Goal: Task Accomplishment & Management: Manage account settings

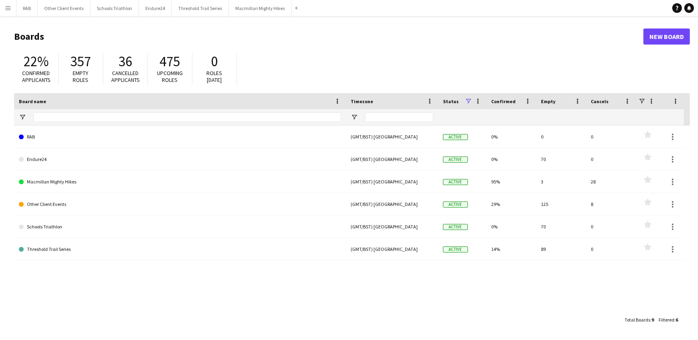
click at [7, 8] on app-icon "Menu" at bounding box center [8, 8] width 6 height 6
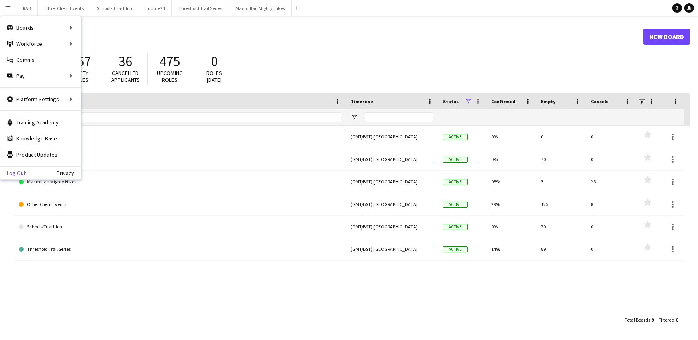
click at [18, 175] on link "Log Out" at bounding box center [12, 173] width 25 height 6
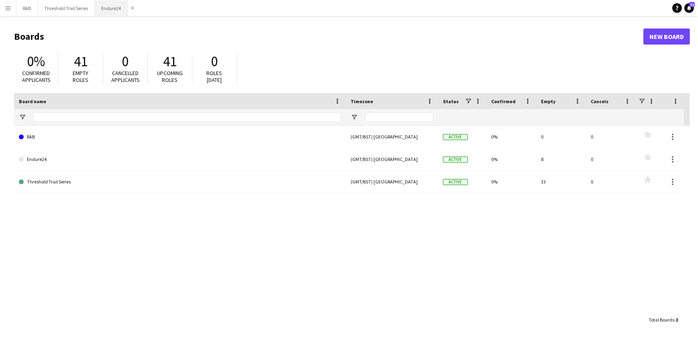
click at [107, 6] on button "Endure24 Close" at bounding box center [111, 8] width 33 height 16
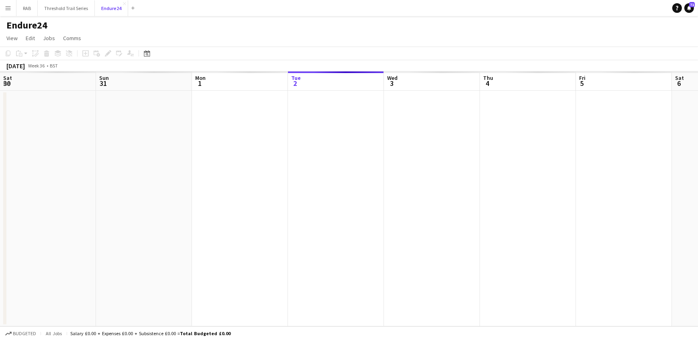
scroll to position [0, 192]
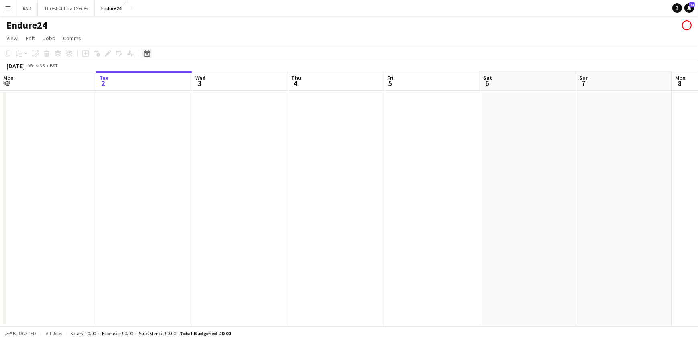
click at [144, 53] on icon "Date picker" at bounding box center [147, 53] width 6 height 6
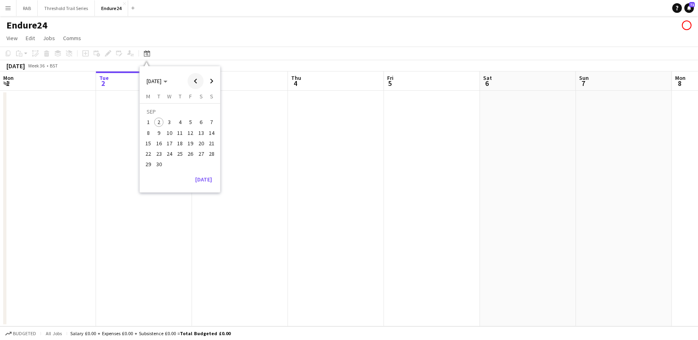
click at [197, 81] on span "Previous month" at bounding box center [196, 81] width 16 height 16
click at [209, 125] on span "8" at bounding box center [212, 125] width 10 height 10
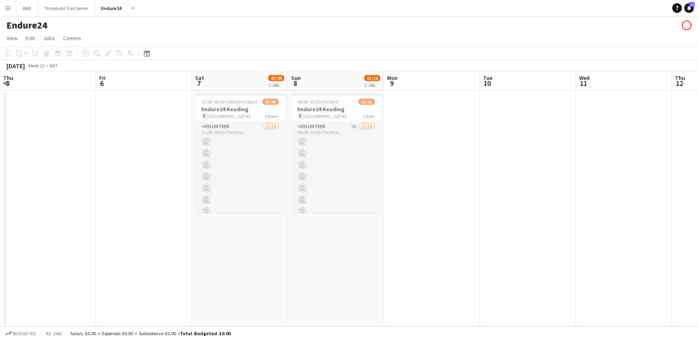
scroll to position [0, 276]
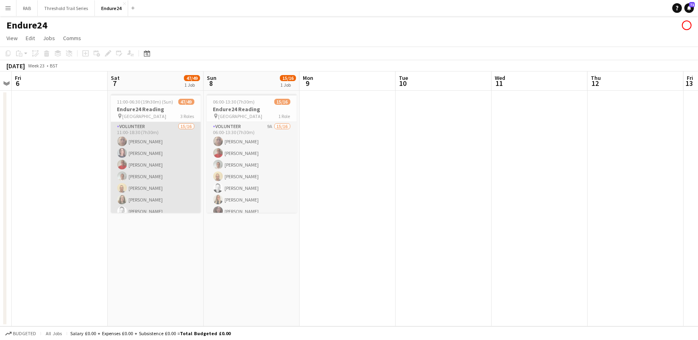
click at [140, 144] on app-card-role "Volunteer 15/16 11:00-18:30 (7h30m) Dave Oxlade Tanya Jeffrey Christopher Culle…" at bounding box center [156, 223] width 90 height 202
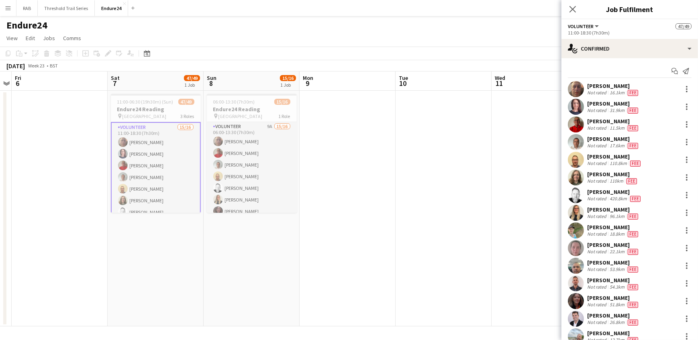
click at [610, 119] on div "Christopher Culley" at bounding box center [613, 121] width 53 height 7
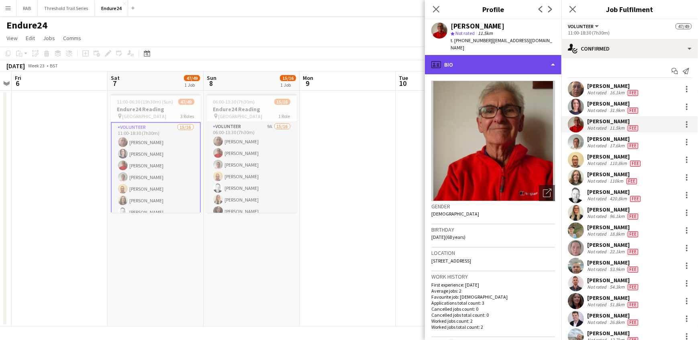
click at [544, 57] on div "profile Bio" at bounding box center [493, 64] width 137 height 19
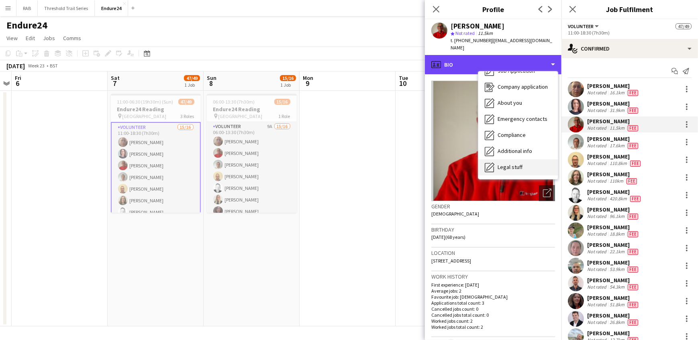
scroll to position [59, 0]
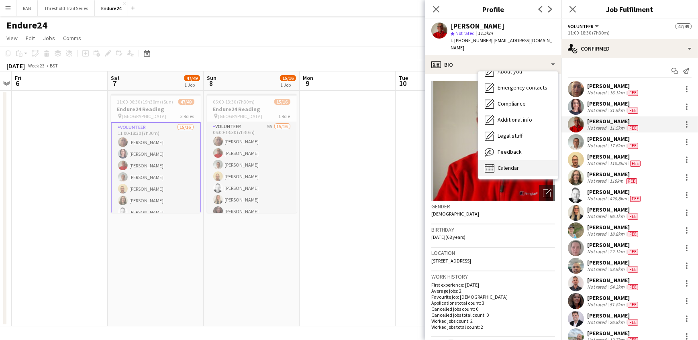
click at [510, 164] on span "Calendar" at bounding box center [508, 167] width 21 height 7
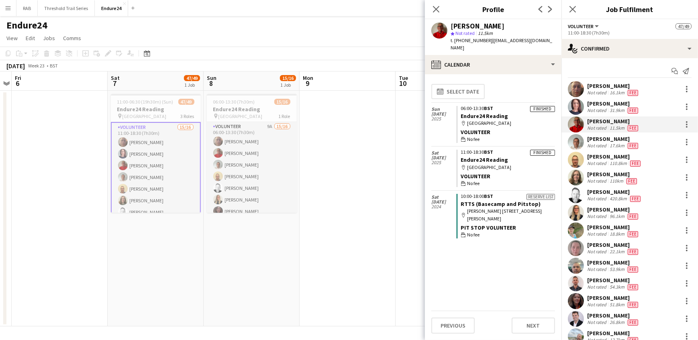
click at [9, 8] on app-icon "Menu" at bounding box center [8, 8] width 6 height 6
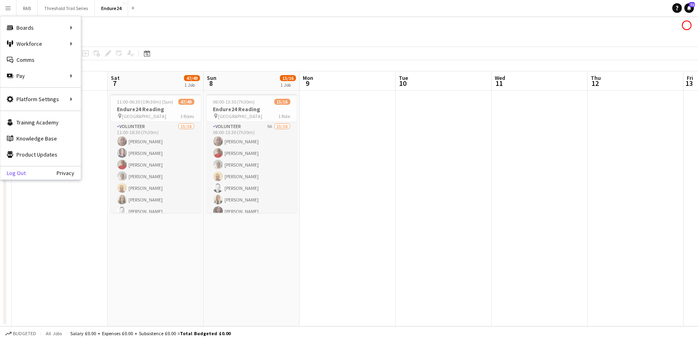
click at [15, 172] on link "Log Out" at bounding box center [12, 173] width 25 height 6
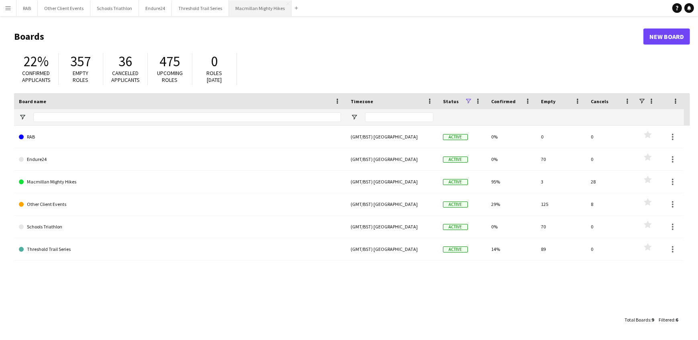
click at [254, 6] on button "Macmillan Mighty Hikes Close" at bounding box center [260, 8] width 63 height 16
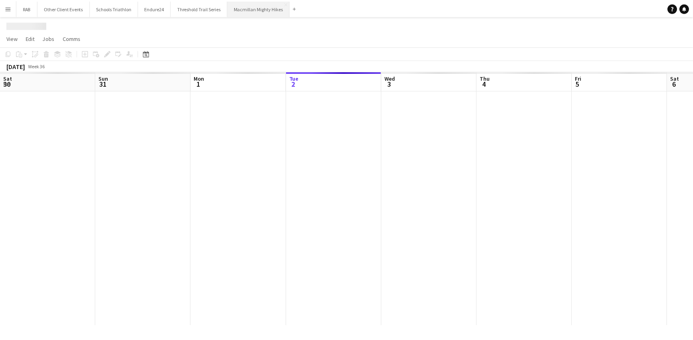
scroll to position [0, 192]
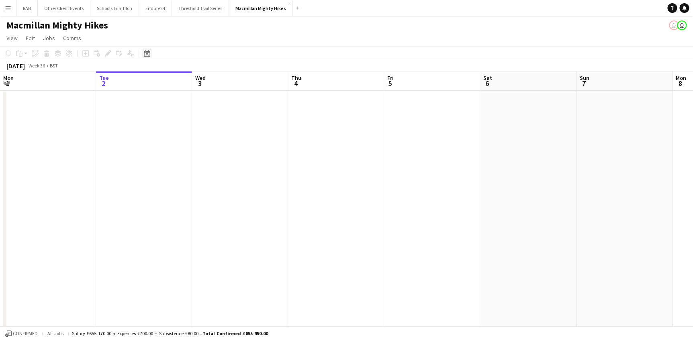
click at [148, 53] on icon "Date picker" at bounding box center [147, 53] width 6 height 6
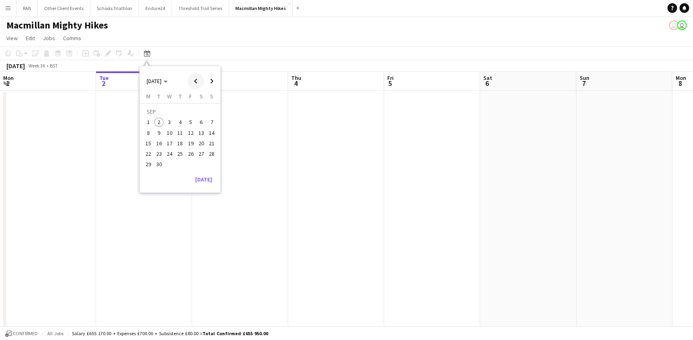
click at [195, 80] on span "Previous month" at bounding box center [196, 81] width 16 height 16
click at [212, 152] on span "31" at bounding box center [212, 156] width 10 height 10
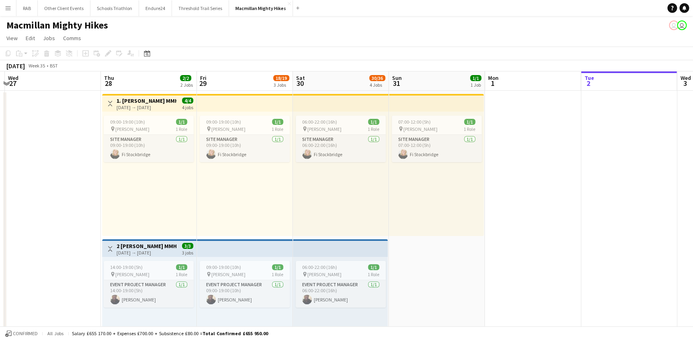
scroll to position [0, 186]
drag, startPoint x: 155, startPoint y: 81, endPoint x: 190, endPoint y: 88, distance: 35.2
click at [147, 101] on h3 "1. Rob Roy MMH- 4 day role" at bounding box center [147, 100] width 60 height 7
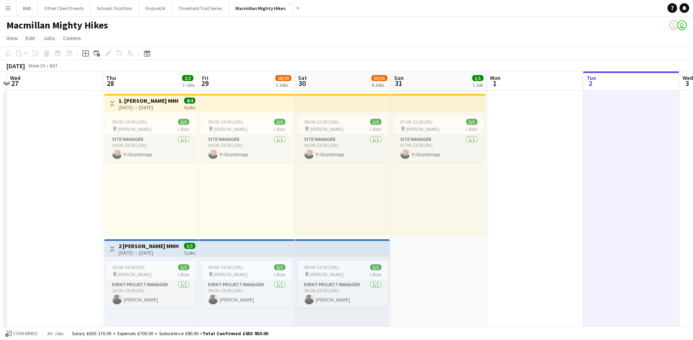
click at [5, 6] on app-icon "Menu" at bounding box center [8, 8] width 6 height 6
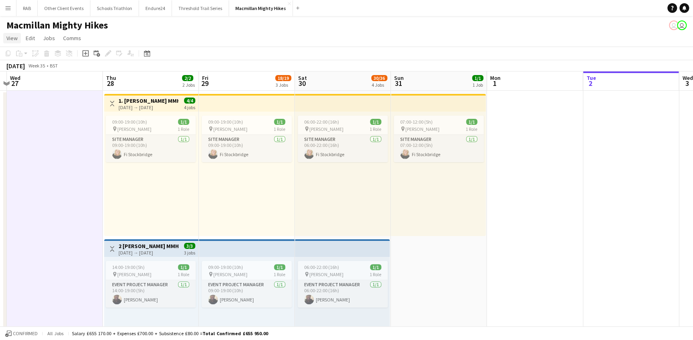
click at [10, 39] on span "View" at bounding box center [11, 38] width 11 height 7
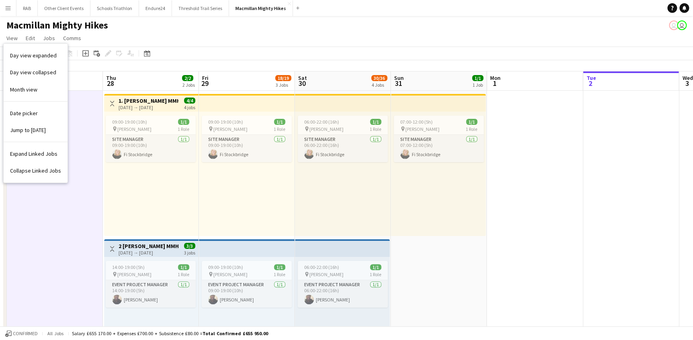
click at [7, 8] on app-icon "Menu" at bounding box center [8, 8] width 6 height 6
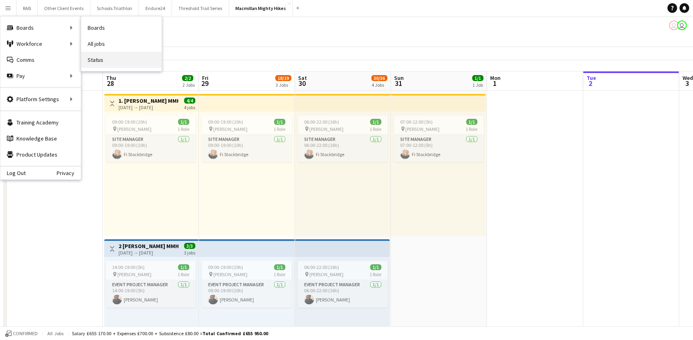
click at [94, 57] on link "Status" at bounding box center [121, 60] width 80 height 16
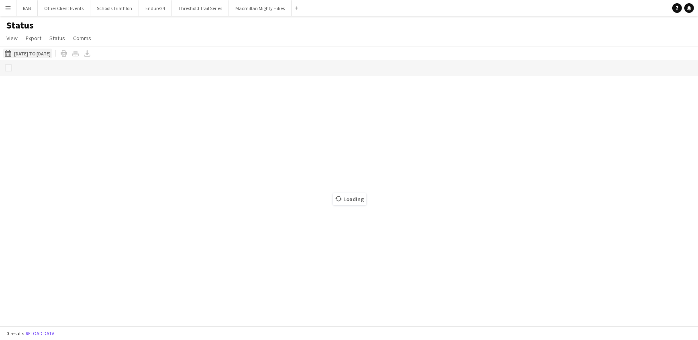
click at [41, 52] on button "02-09-2025 to 08-09-2025 01-04-2025 to 31-10-2025" at bounding box center [27, 54] width 49 height 10
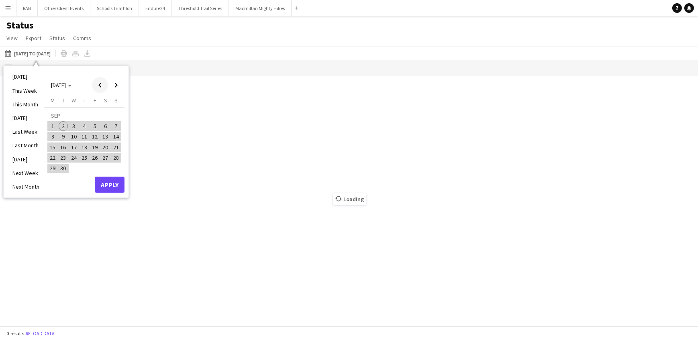
click at [98, 86] on span "Previous month" at bounding box center [100, 85] width 16 height 16
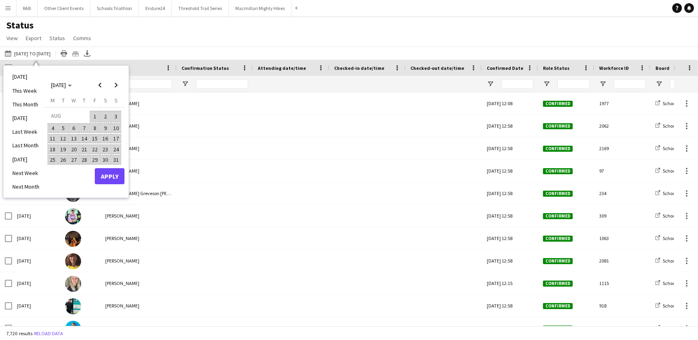
click at [95, 158] on span "29" at bounding box center [95, 160] width 10 height 10
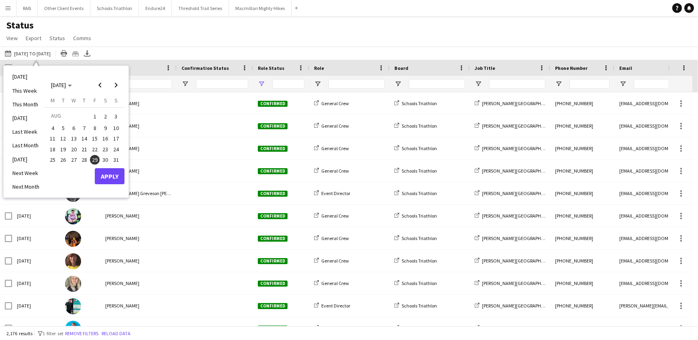
type input "**********"
click at [115, 158] on span "31" at bounding box center [116, 160] width 10 height 10
click at [117, 171] on button "Apply" at bounding box center [110, 176] width 30 height 16
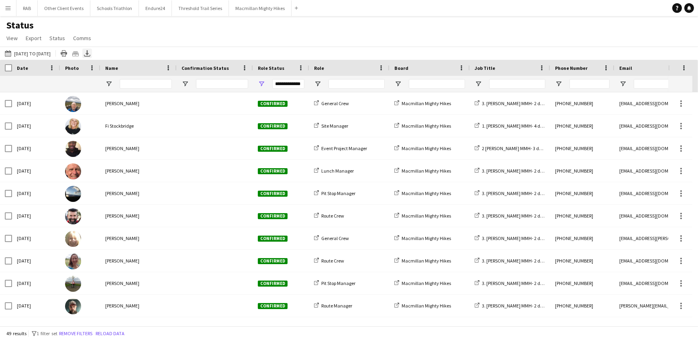
click at [89, 51] on icon at bounding box center [87, 52] width 3 height 5
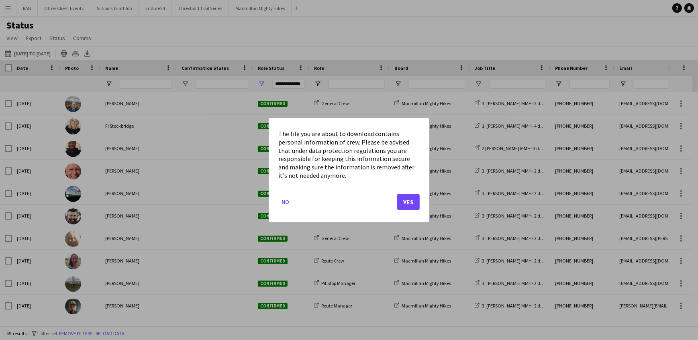
click at [400, 83] on div at bounding box center [349, 170] width 698 height 340
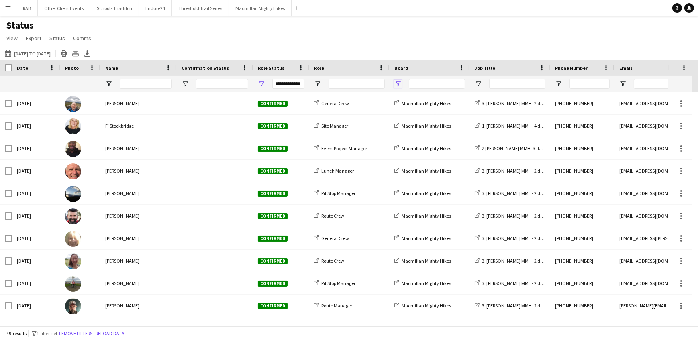
click at [397, 82] on span "Open Filter Menu" at bounding box center [397, 83] width 7 height 7
type input "***"
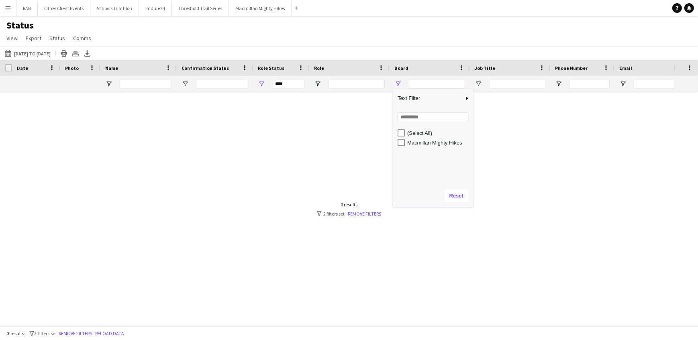
type input "**********"
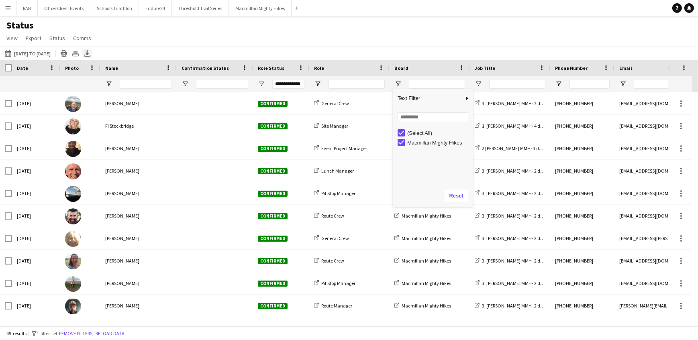
click at [89, 53] on icon at bounding box center [87, 52] width 3 height 5
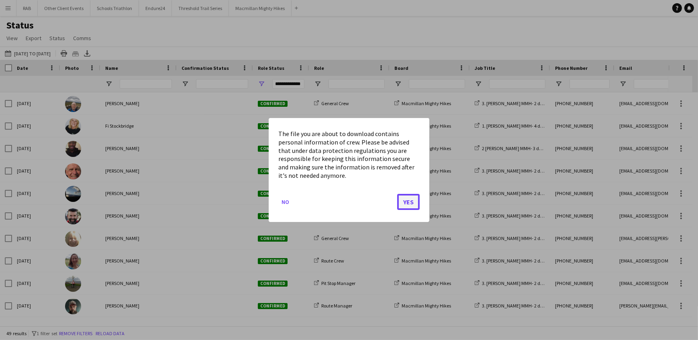
click at [402, 202] on button "Yes" at bounding box center [408, 202] width 22 height 16
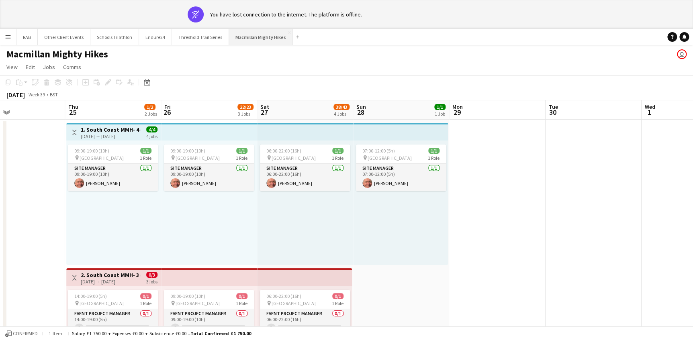
click at [268, 8] on div "wifi-off You have lost connection to the internet. The platform is offline." at bounding box center [348, 14] width 321 height 16
click at [257, 36] on button "Macmillan Mighty Hikes Close" at bounding box center [261, 37] width 64 height 16
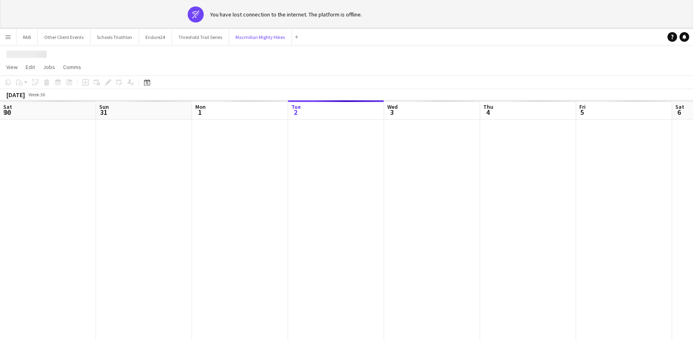
scroll to position [0, 192]
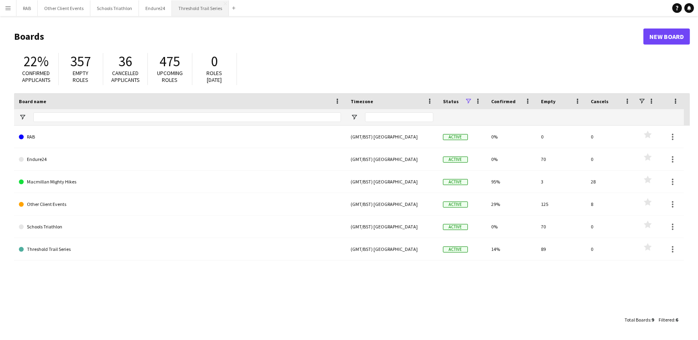
click at [206, 3] on button "Threshold Trail Series Close" at bounding box center [200, 8] width 57 height 16
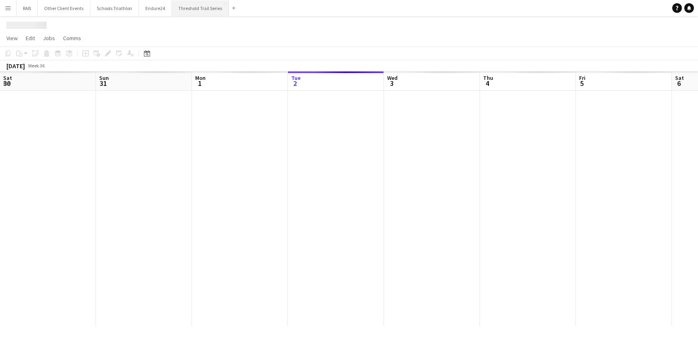
scroll to position [0, 192]
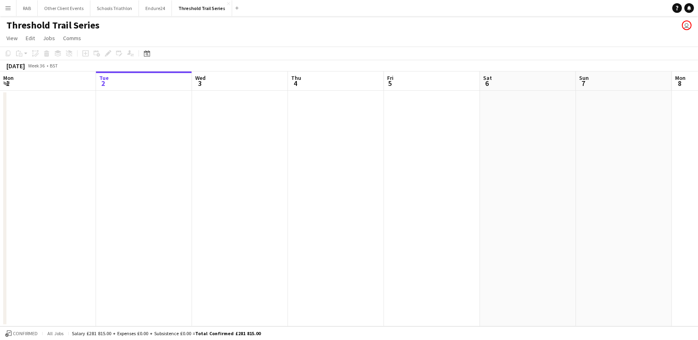
click at [6, 8] on app-icon "Menu" at bounding box center [8, 8] width 6 height 6
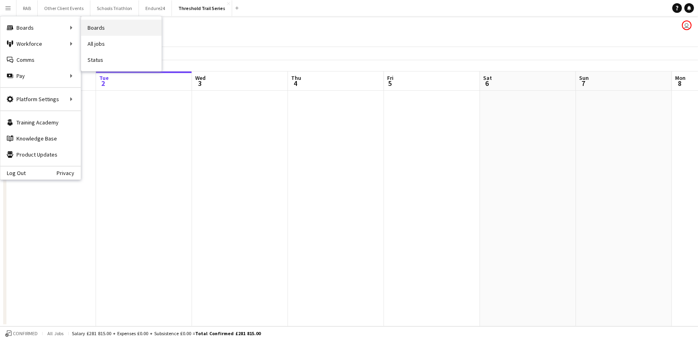
click at [92, 32] on link "Boards" at bounding box center [121, 28] width 80 height 16
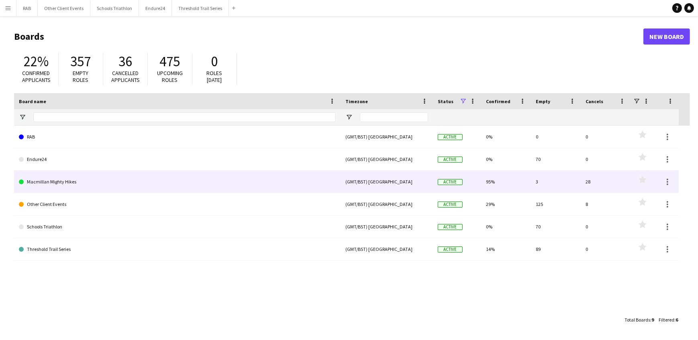
click at [61, 180] on link "Macmillan Mighty Hikes" at bounding box center [177, 182] width 317 height 22
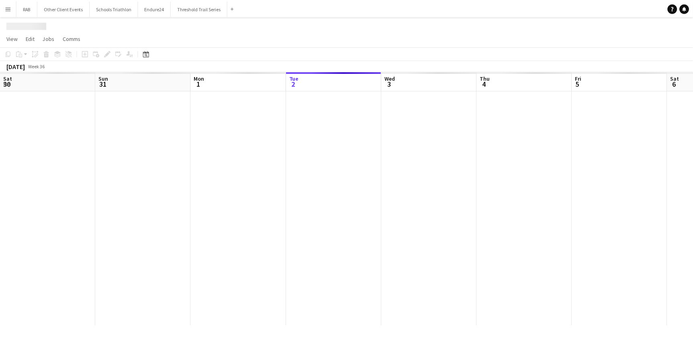
scroll to position [0, 192]
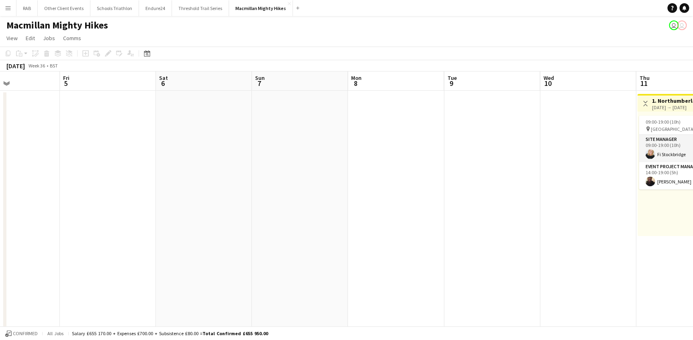
drag, startPoint x: 365, startPoint y: 82, endPoint x: 81, endPoint y: 97, distance: 284.7
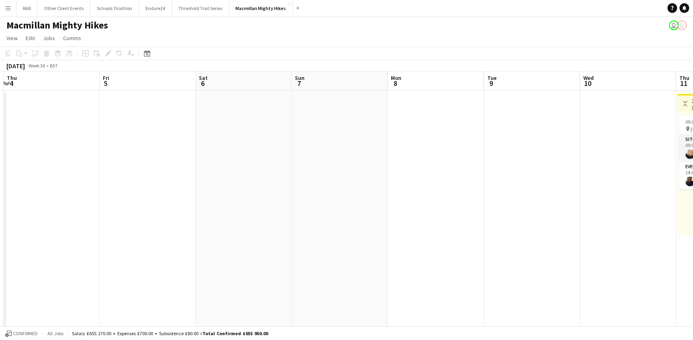
scroll to position [0, 380]
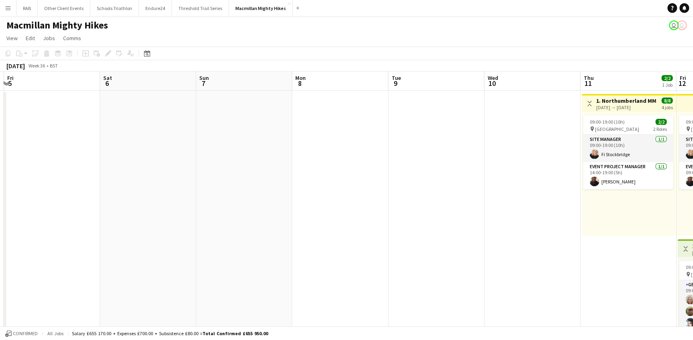
drag, startPoint x: 392, startPoint y: 86, endPoint x: -2, endPoint y: 97, distance: 393.8
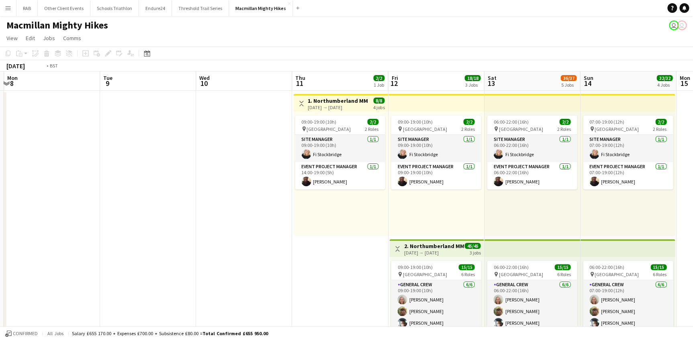
scroll to position [0, 236]
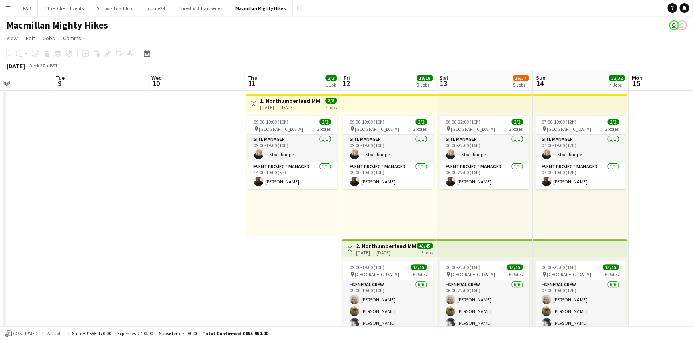
drag, startPoint x: 359, startPoint y: 80, endPoint x: 89, endPoint y: 57, distance: 270.8
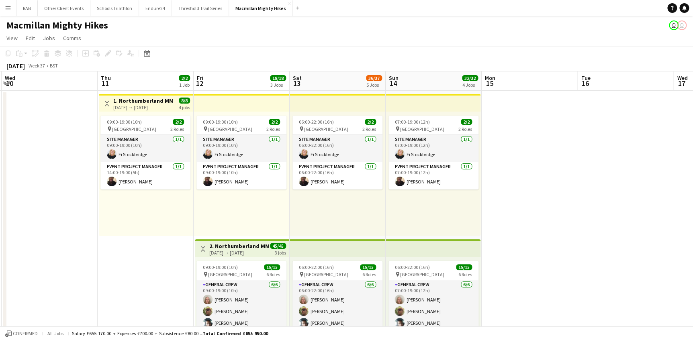
scroll to position [0, 180]
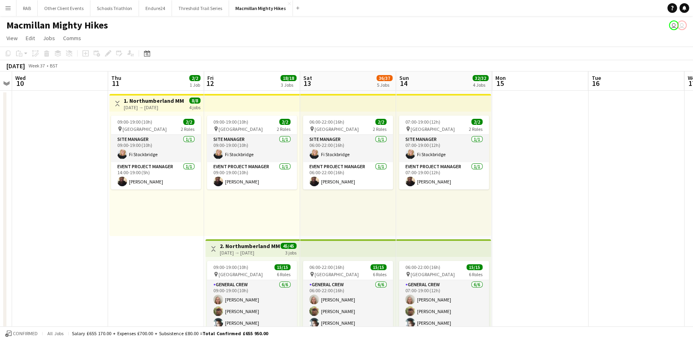
drag, startPoint x: 366, startPoint y: 81, endPoint x: 273, endPoint y: 71, distance: 94.1
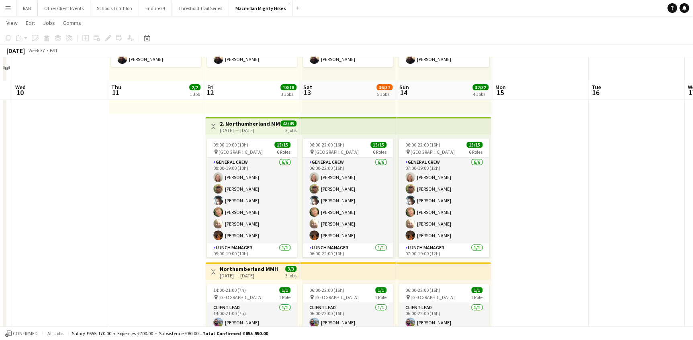
scroll to position [0, 0]
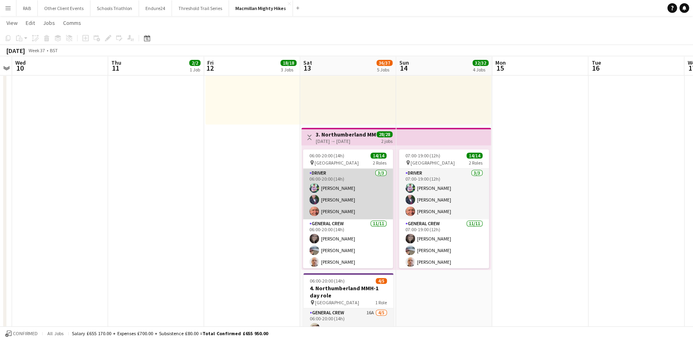
click at [351, 185] on app-card-role "Driver [DATE] 06:00-20:00 (14h) [PERSON_NAME] [PERSON_NAME] [PERSON_NAME]" at bounding box center [348, 194] width 90 height 51
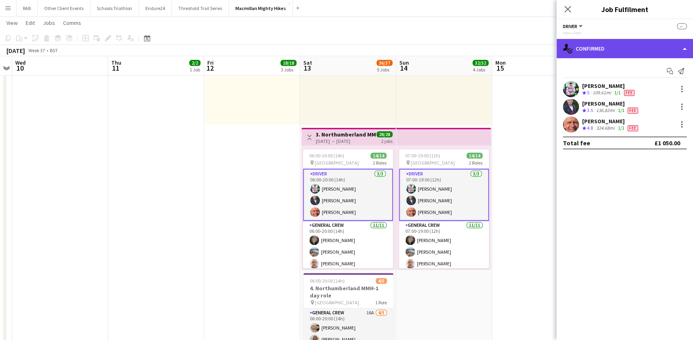
click at [588, 51] on div "single-neutral-actions-check-2 Confirmed" at bounding box center [624, 48] width 137 height 19
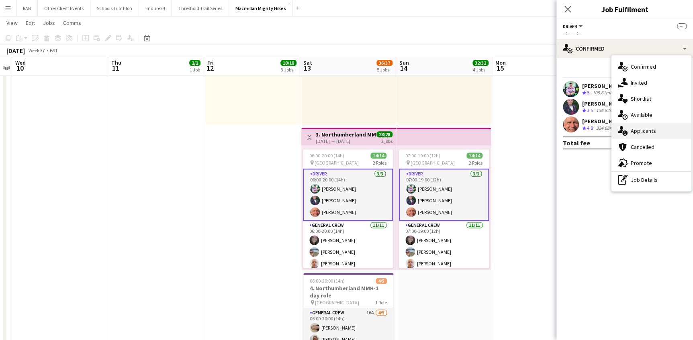
click at [639, 129] on span "Applicants" at bounding box center [643, 130] width 25 height 7
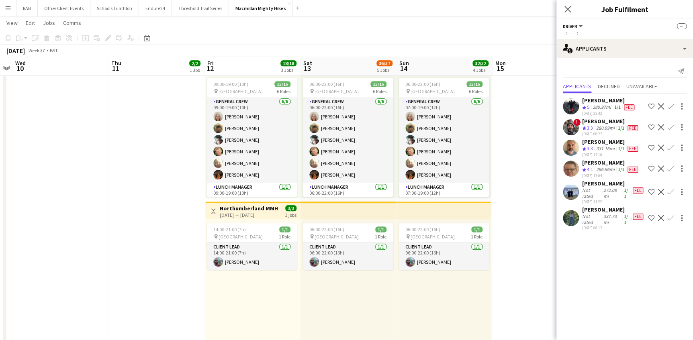
click at [237, 67] on app-board-header-date "Fri 12 18/18 3 Jobs" at bounding box center [252, 66] width 96 height 19
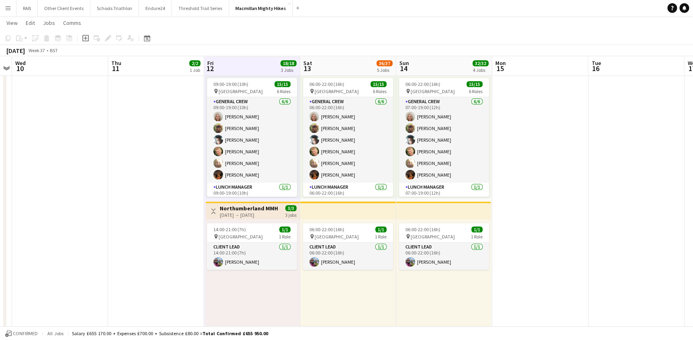
click at [243, 63] on app-board-header-date "Fri 12 18/18 3 Jobs" at bounding box center [252, 66] width 96 height 19
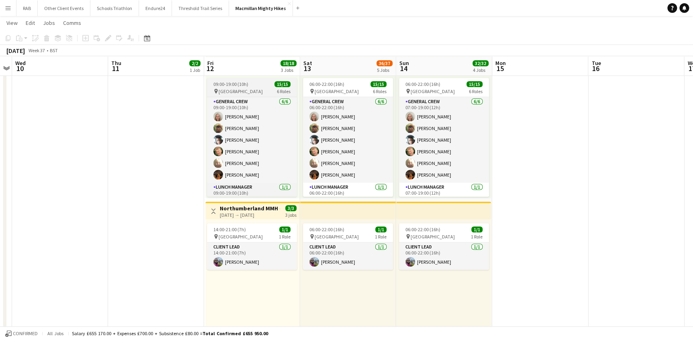
click at [246, 83] on span "09:00-19:00 (10h)" at bounding box center [230, 84] width 35 height 6
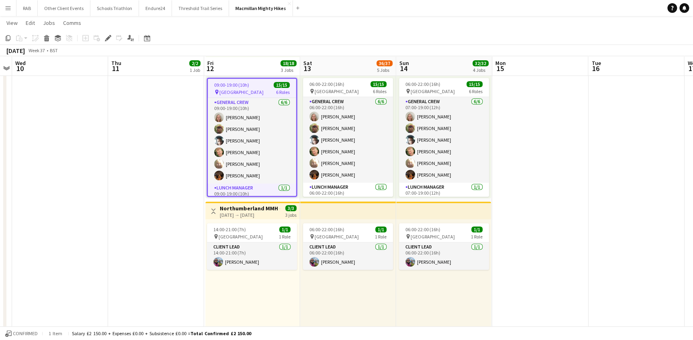
click at [248, 85] on div "09:00-19:00 (10h) 15/15" at bounding box center [252, 85] width 88 height 6
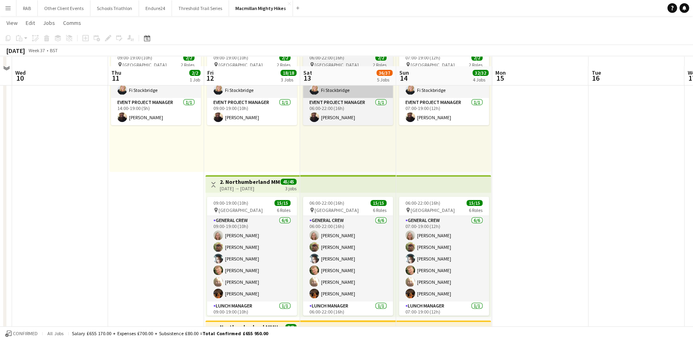
scroll to position [36, 0]
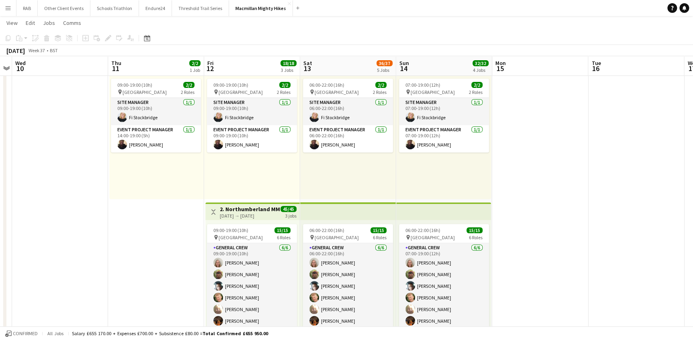
click at [263, 208] on h3 "2. Northumberland MMH- 3 day role" at bounding box center [250, 209] width 60 height 7
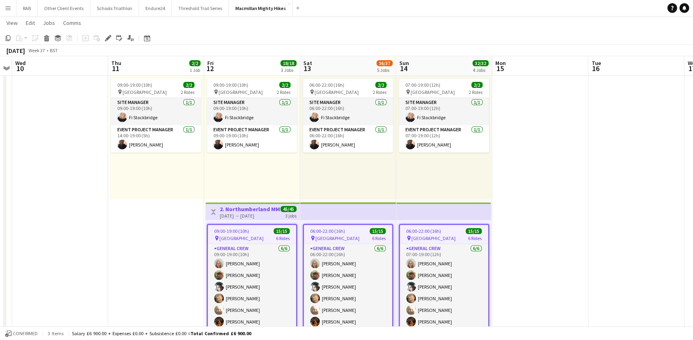
click at [105, 32] on app-toolbar "Copy Paste Paste Ctrl+V Paste with crew Ctrl+Shift+V Paste linked Job [GEOGRAPH…" at bounding box center [346, 38] width 693 height 14
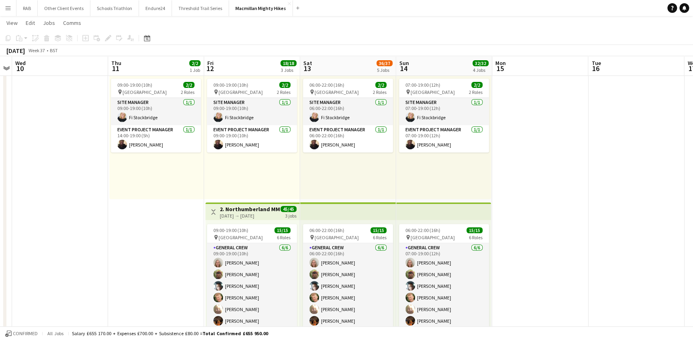
click at [235, 210] on h3 "2. Northumberland MMH- 3 day role" at bounding box center [250, 209] width 60 height 7
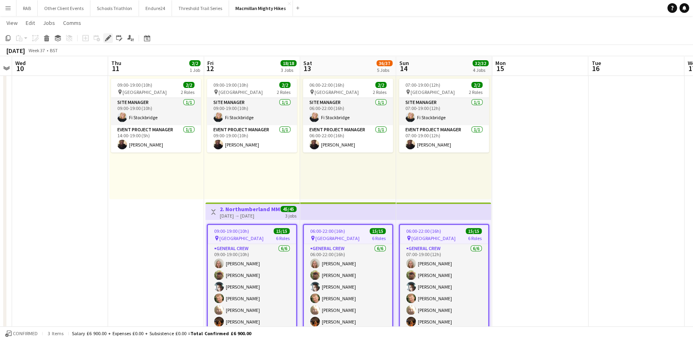
click at [106, 37] on icon "Edit" at bounding box center [108, 38] width 6 height 6
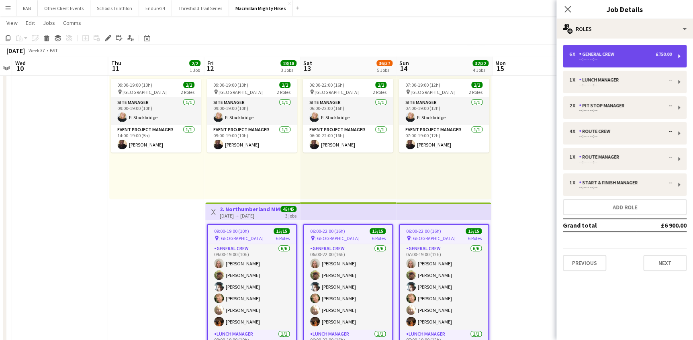
click at [598, 55] on div "General Crew" at bounding box center [598, 54] width 39 height 6
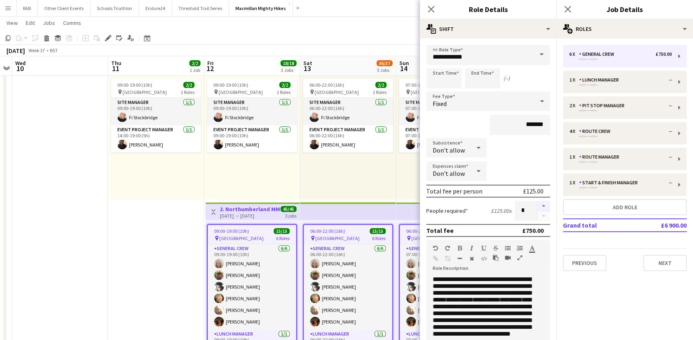
click at [538, 205] on button "button" at bounding box center [543, 206] width 13 height 10
type input "*"
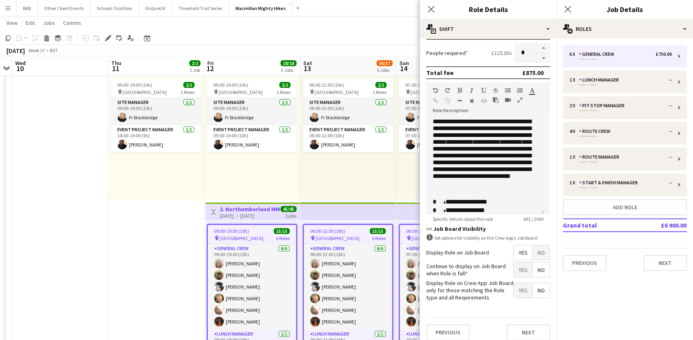
scroll to position [163, 0]
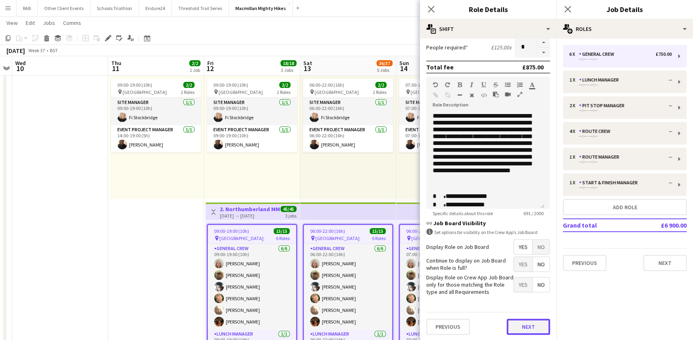
click at [525, 325] on button "Next" at bounding box center [527, 327] width 43 height 16
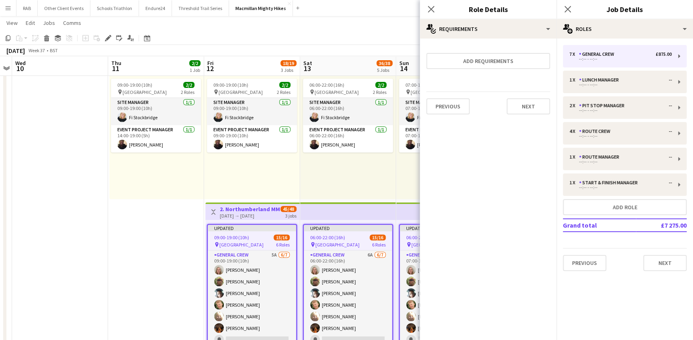
scroll to position [0, 0]
click at [531, 105] on button "Next" at bounding box center [527, 106] width 43 height 16
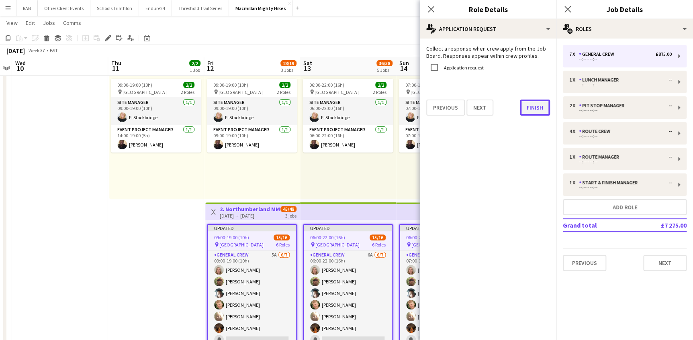
click at [534, 102] on button "Finish" at bounding box center [535, 108] width 30 height 16
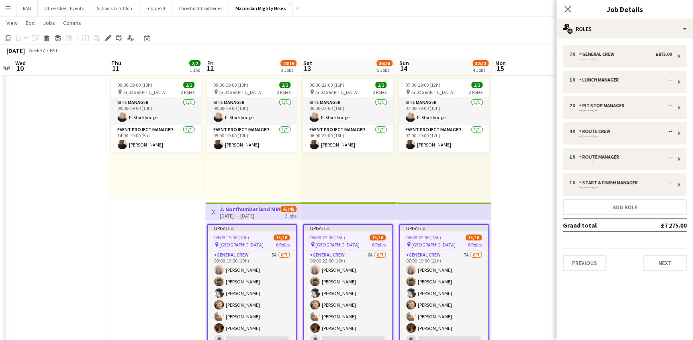
click at [241, 240] on span "09:00-19:00 (10h)" at bounding box center [231, 238] width 35 height 6
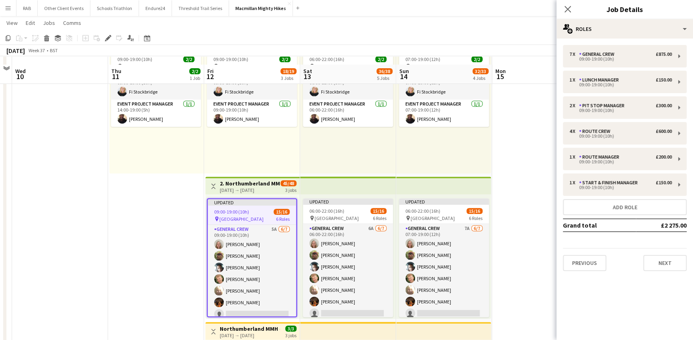
scroll to position [73, 0]
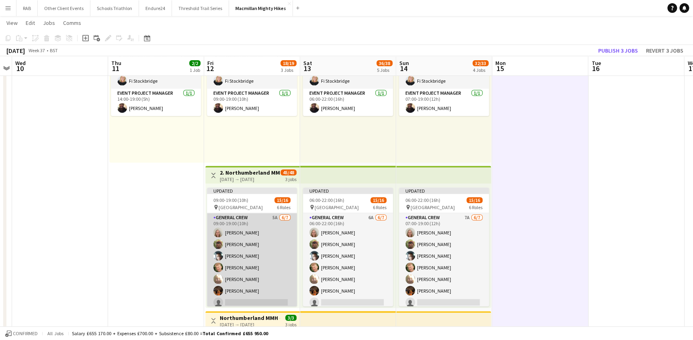
click at [248, 232] on app-card-role "General Crew 5A [DATE] 09:00-19:00 (10h) [PERSON_NAME] [PERSON_NAME] [PERSON_NA…" at bounding box center [252, 261] width 90 height 97
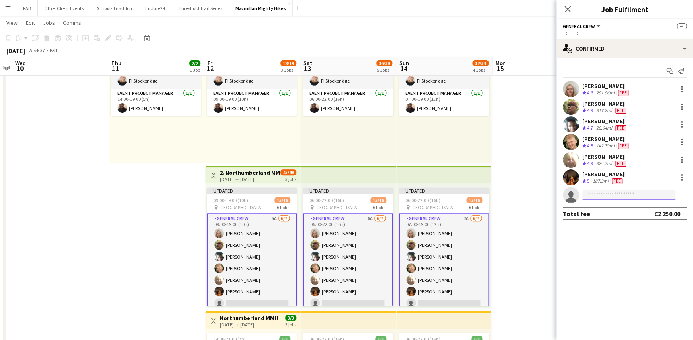
click at [592, 194] on input at bounding box center [628, 195] width 93 height 10
type input "*****"
click at [617, 207] on span "[PERSON_NAME]" at bounding box center [611, 206] width 46 height 7
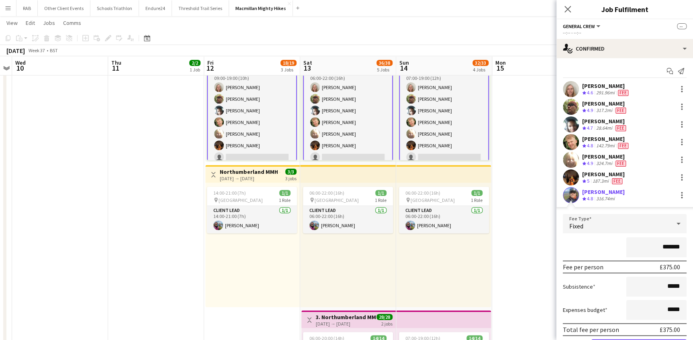
scroll to position [44, 0]
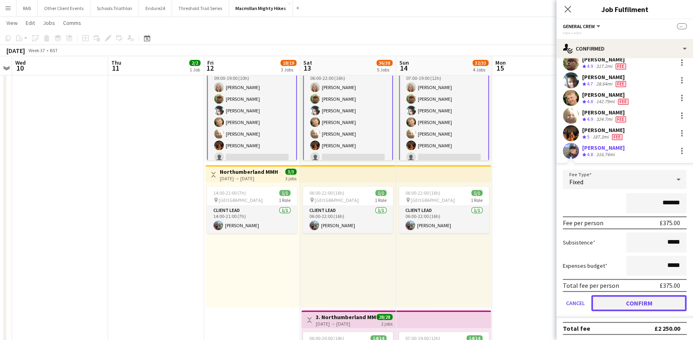
click at [634, 299] on button "Confirm" at bounding box center [638, 303] width 95 height 16
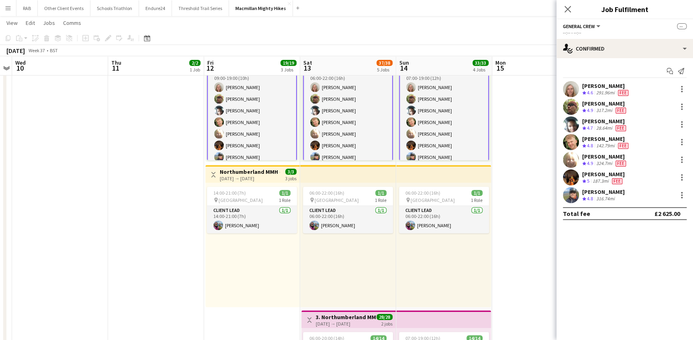
scroll to position [0, 0]
click at [566, 8] on icon "Close pop-in" at bounding box center [567, 9] width 8 height 8
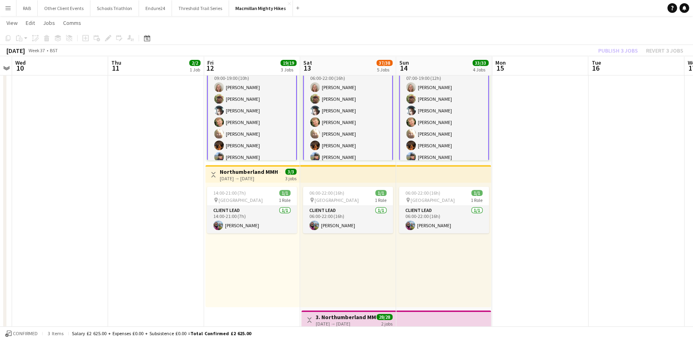
click at [602, 126] on app-date-cell at bounding box center [636, 226] width 96 height 711
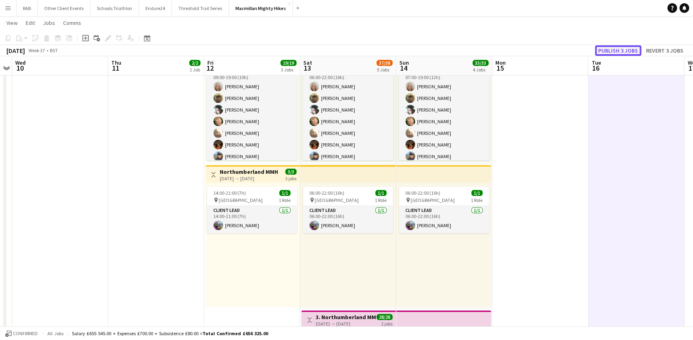
click at [611, 49] on button "Publish 3 jobs" at bounding box center [618, 50] width 46 height 10
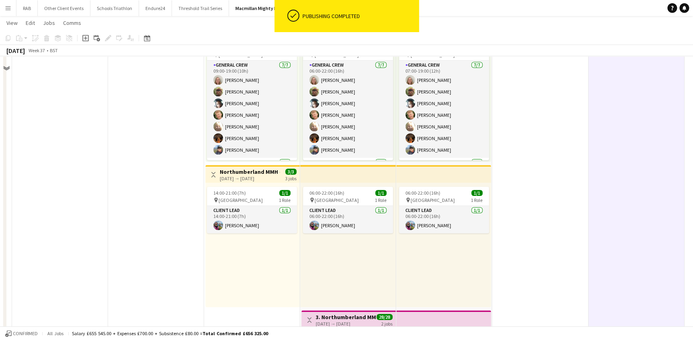
scroll to position [36, 0]
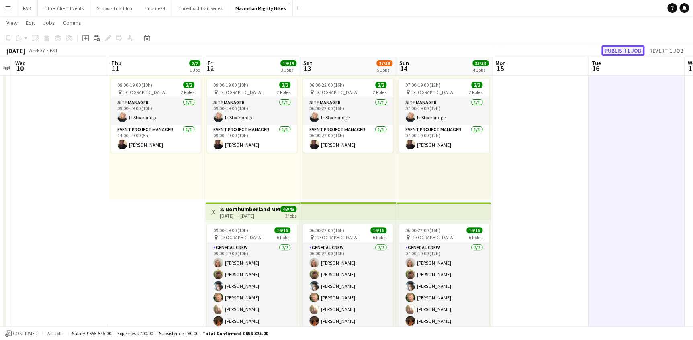
click at [608, 49] on button "Publish 1 job" at bounding box center [622, 50] width 43 height 10
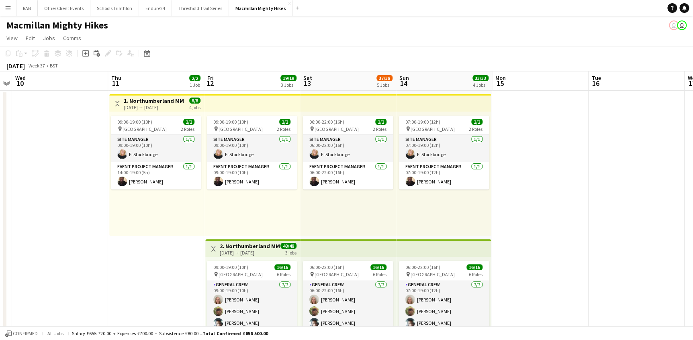
scroll to position [180, 0]
